Goal: Task Accomplishment & Management: Manage account settings

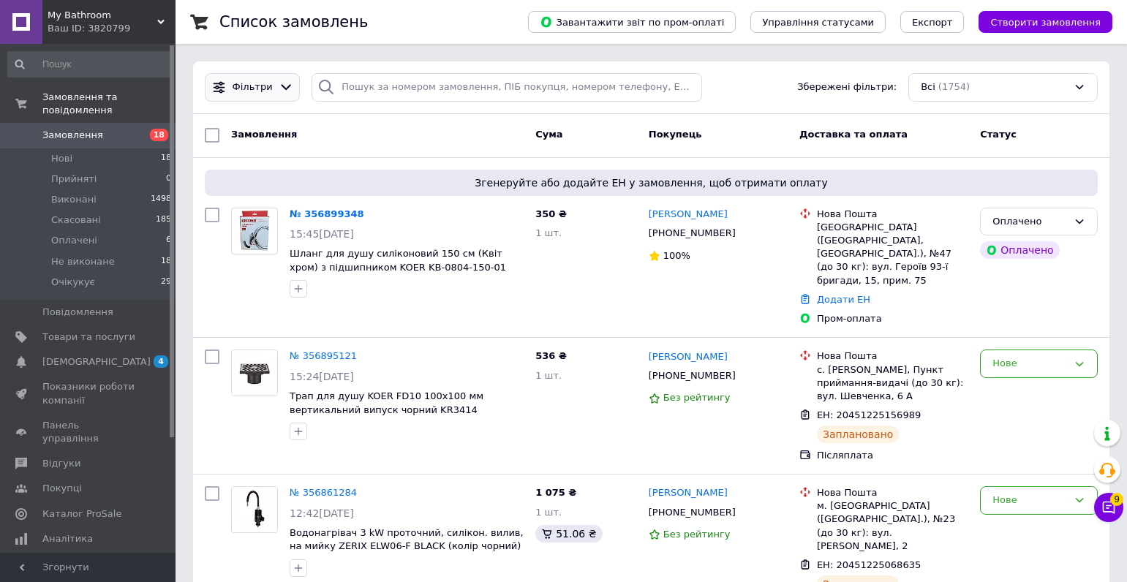
click at [287, 86] on div at bounding box center [286, 87] width 21 height 15
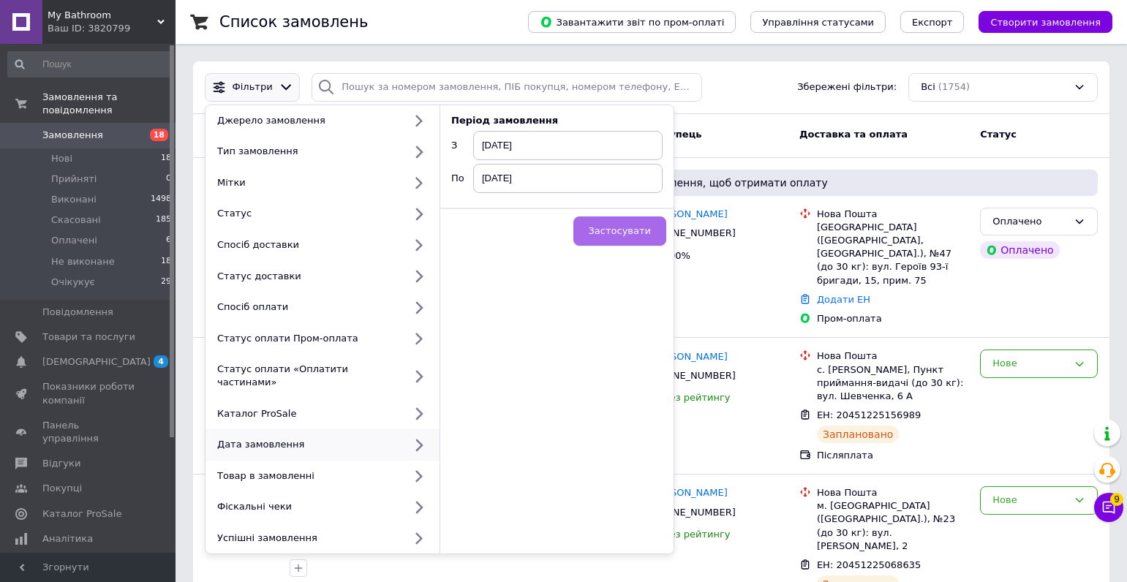
click at [625, 235] on span "Застосувати" at bounding box center [620, 230] width 62 height 11
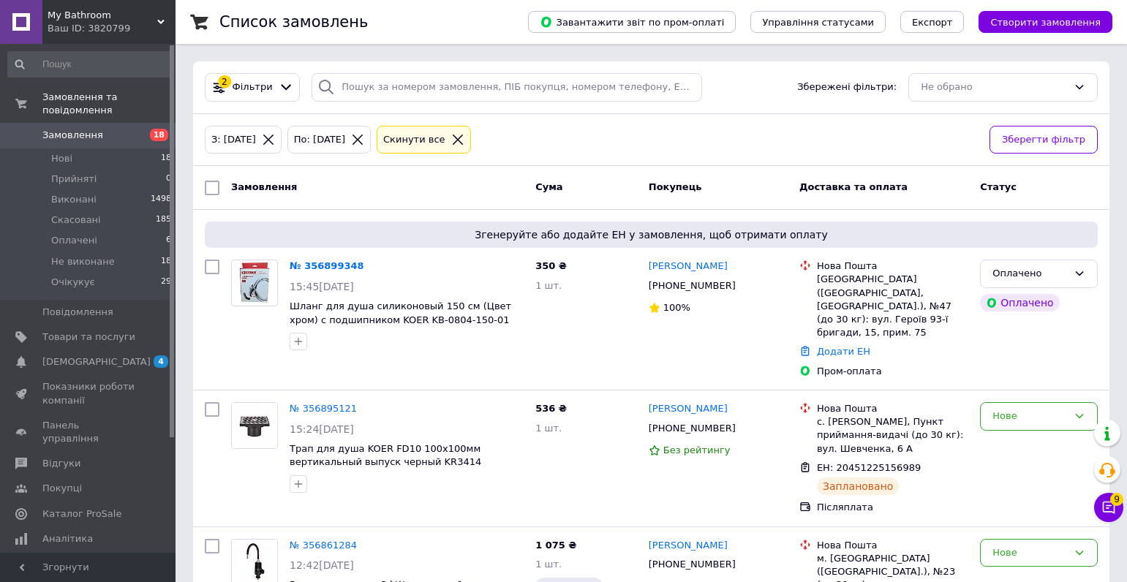
click at [464, 136] on icon at bounding box center [457, 139] width 13 height 13
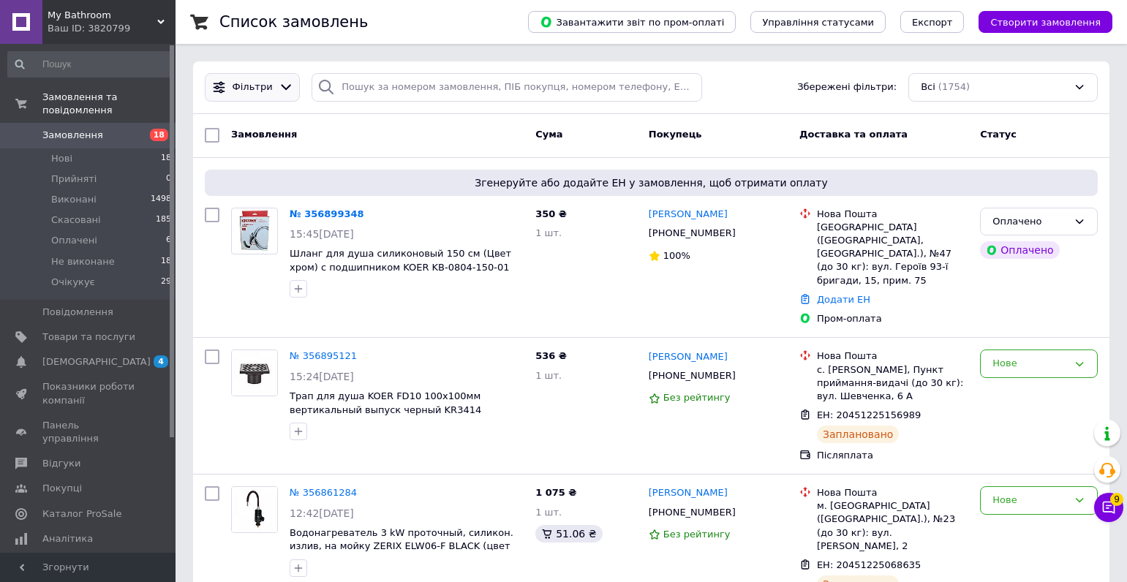
click at [281, 89] on icon at bounding box center [286, 88] width 10 height 6
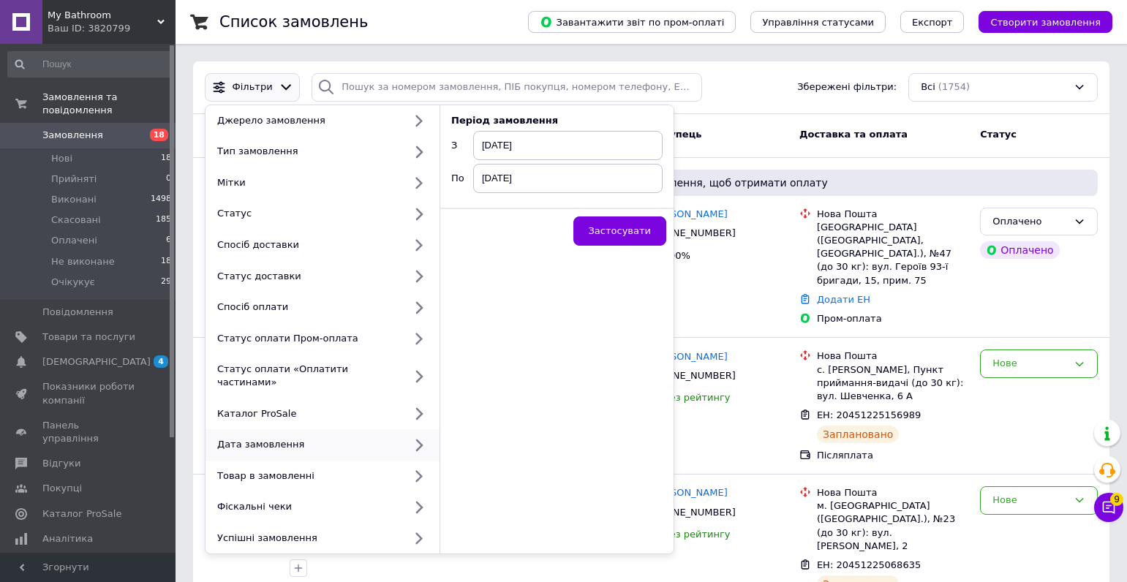
click at [520, 145] on span "[DATE]" at bounding box center [567, 145] width 189 height 29
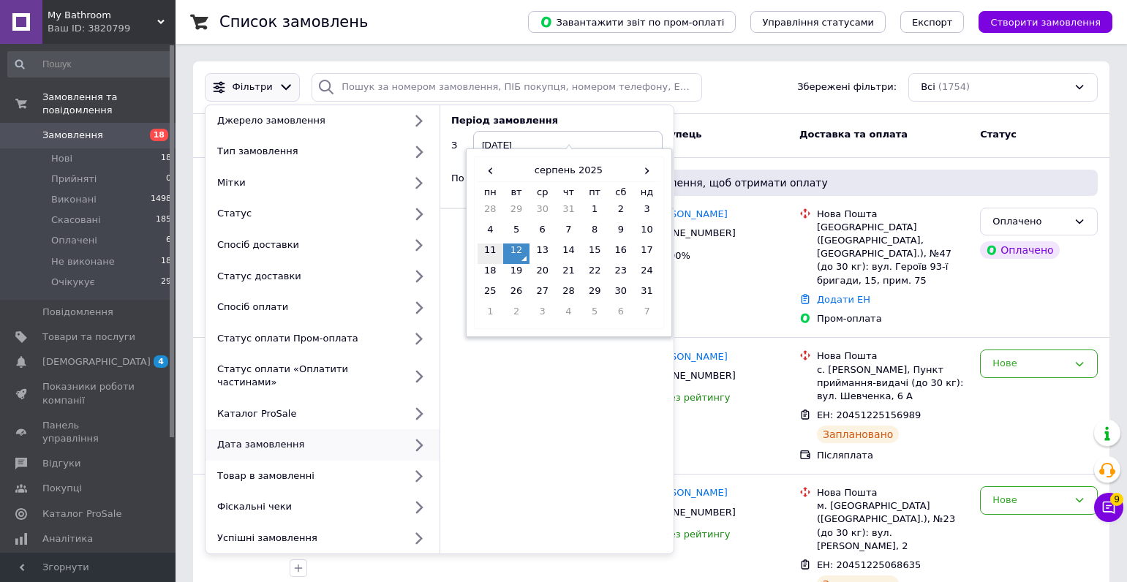
click at [493, 250] on td "11" at bounding box center [491, 254] width 26 height 20
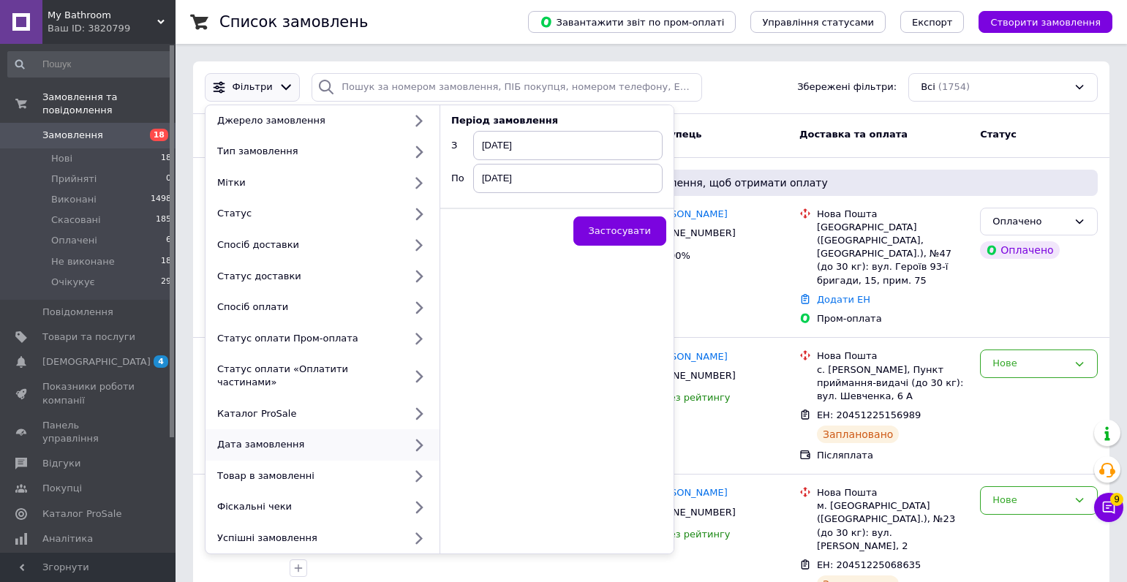
click at [516, 179] on span "[DATE]" at bounding box center [567, 178] width 189 height 29
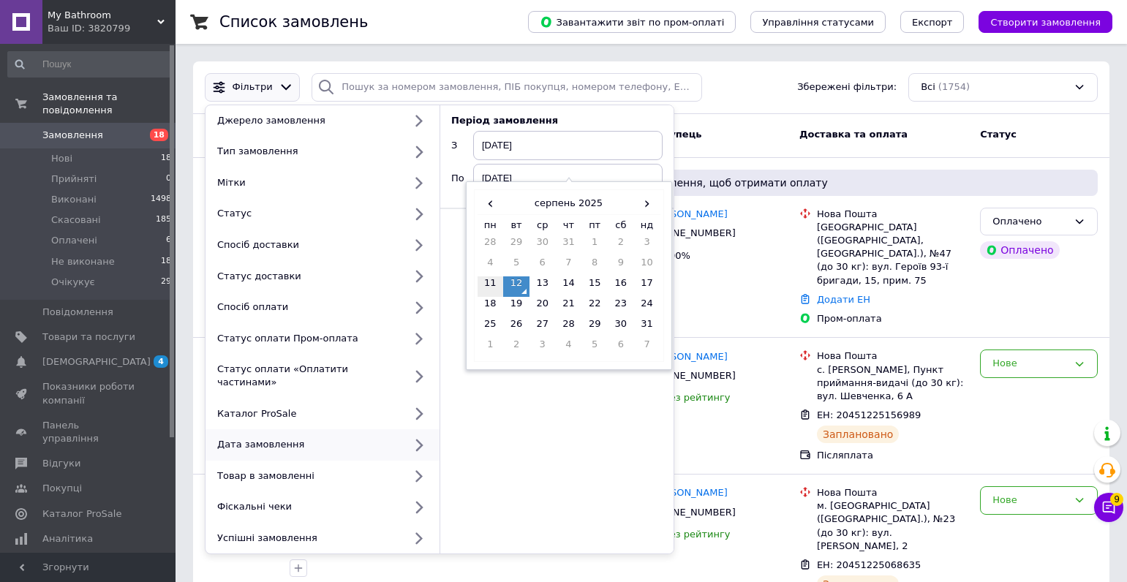
click at [494, 290] on td "11" at bounding box center [491, 286] width 26 height 20
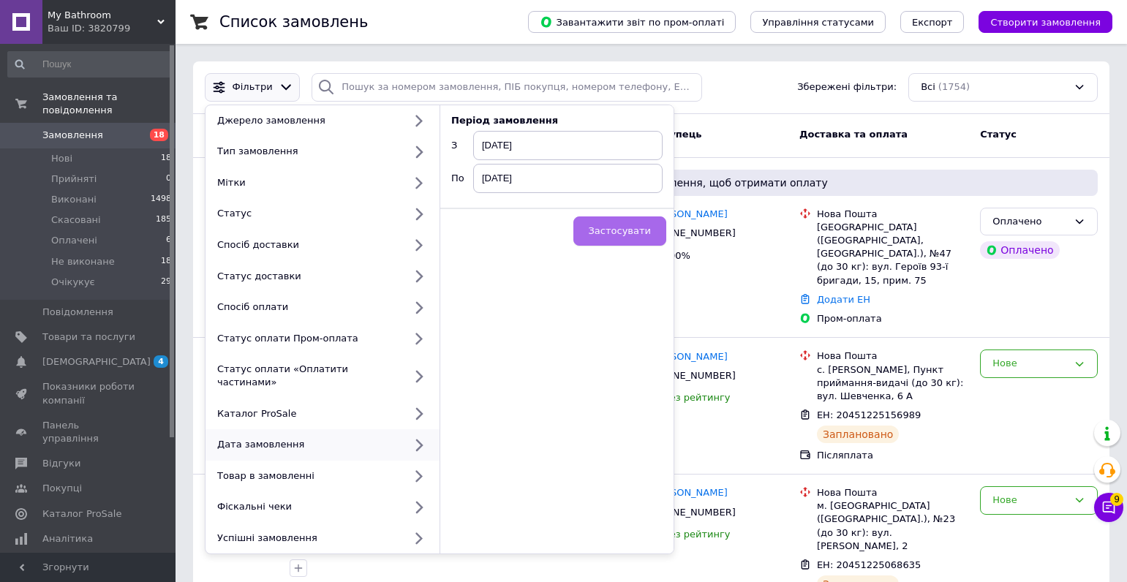
click at [608, 231] on span "Застосувати" at bounding box center [620, 230] width 62 height 11
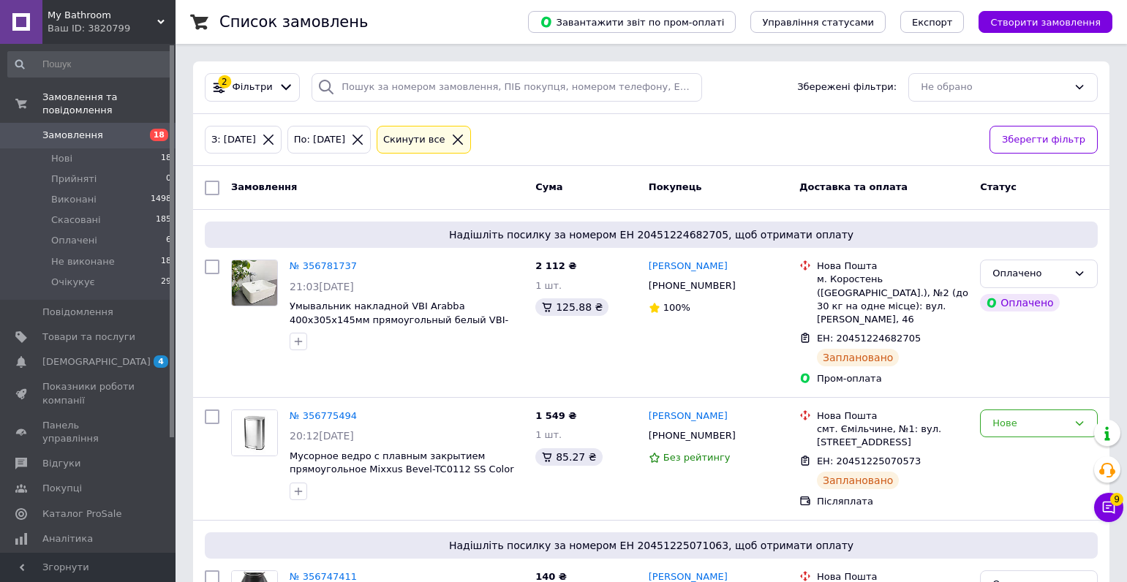
click at [154, 22] on div "Ваш ID: 3820799" at bounding box center [112, 28] width 128 height 13
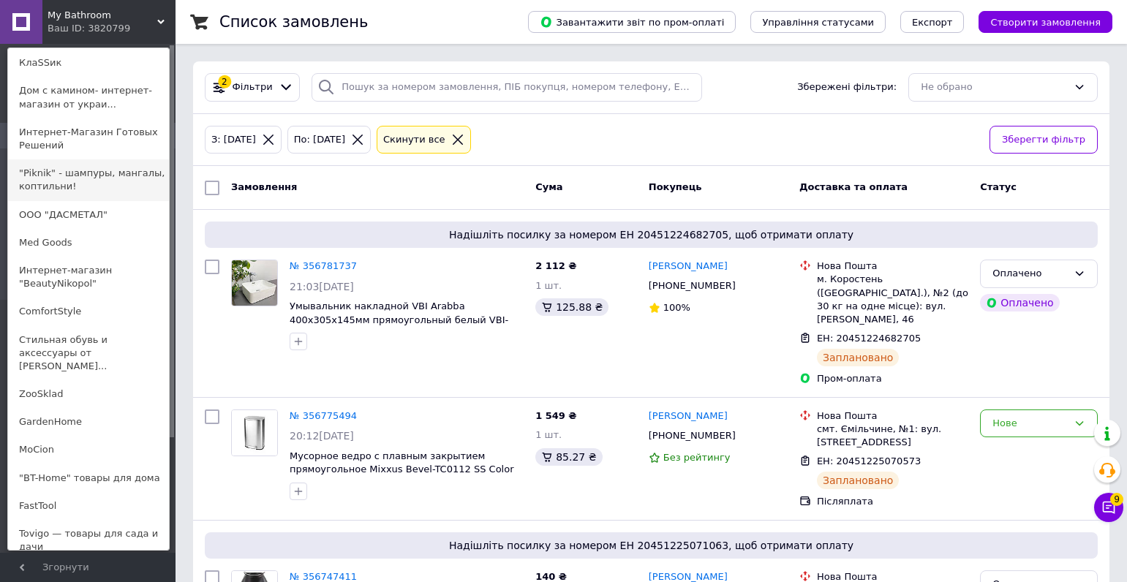
scroll to position [293, 0]
click at [65, 434] on link "MoCion" at bounding box center [88, 448] width 161 height 28
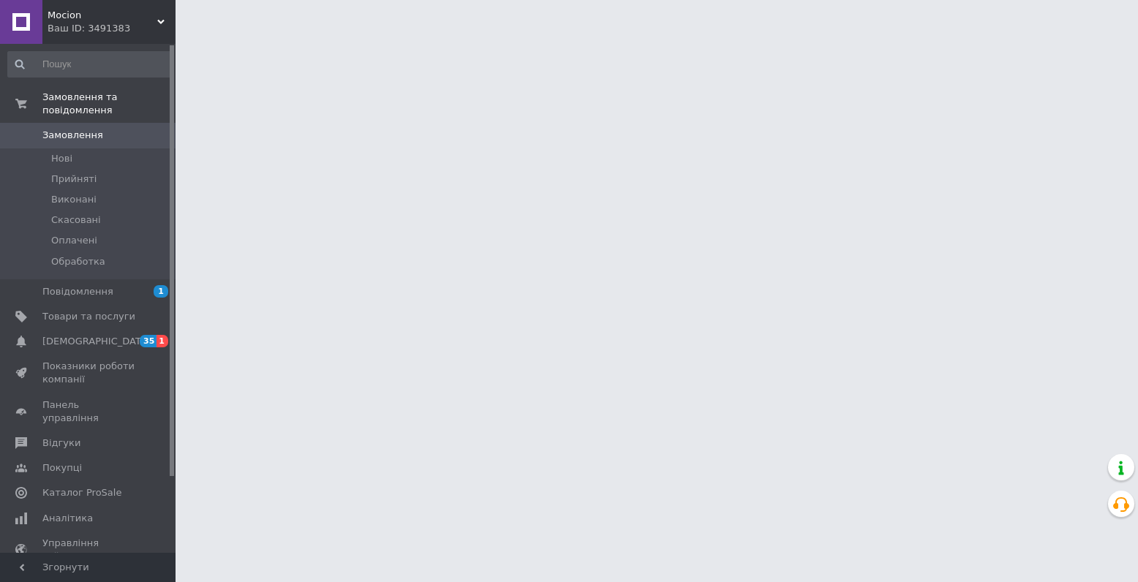
click at [162, 23] on use at bounding box center [160, 22] width 7 height 4
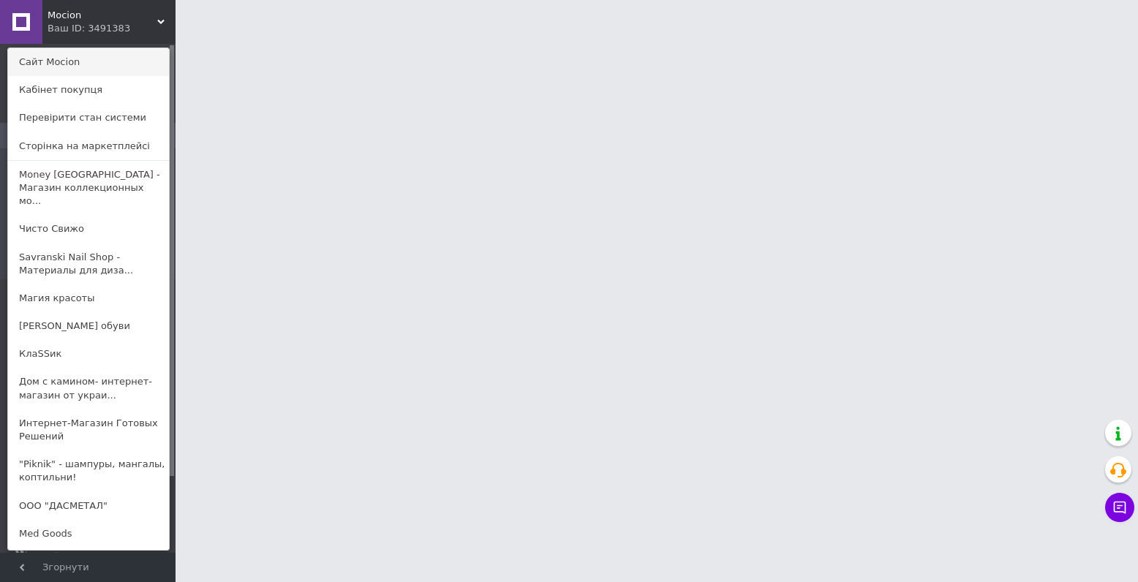
click at [91, 67] on link "Сайт Mocion" at bounding box center [88, 62] width 161 height 28
